Goal: Obtain resource: Download file/media

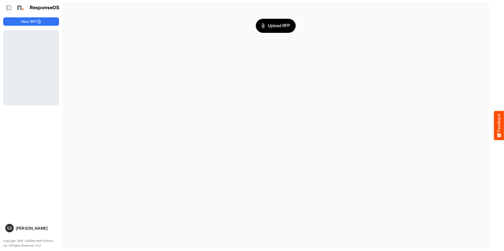
click at [277, 21] on button "Upload RFP" at bounding box center [276, 26] width 40 height 14
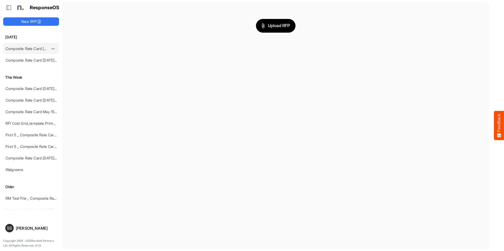
click at [31, 47] on link "Composite Rate Card [DATE] mapping test_deleted" at bounding box center [49, 48] width 86 height 4
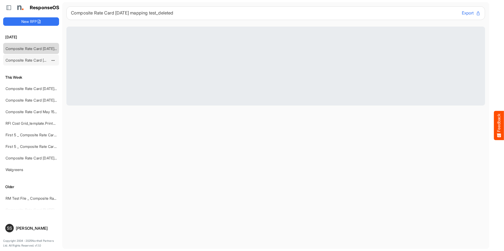
click at [29, 62] on link "Composite Rate Card [DATE] mapping test_deleted" at bounding box center [49, 60] width 86 height 4
click at [32, 49] on link "Composite Rate Card [DATE] mapping test_deleted" at bounding box center [49, 48] width 86 height 4
click at [31, 58] on link "Composite Rate Card [DATE] mapping test_deleted" at bounding box center [49, 60] width 86 height 4
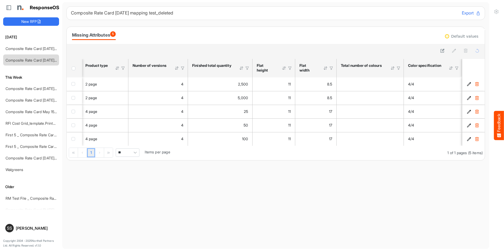
scroll to position [0, 873]
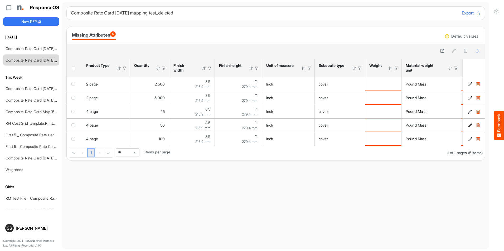
click at [274, 207] on main "Composite Rate Card [DATE] mapping test_deleted Export Missing Attributes 5 Def…" at bounding box center [275, 125] width 427 height 247
